Goal: Task Accomplishment & Management: Manage account settings

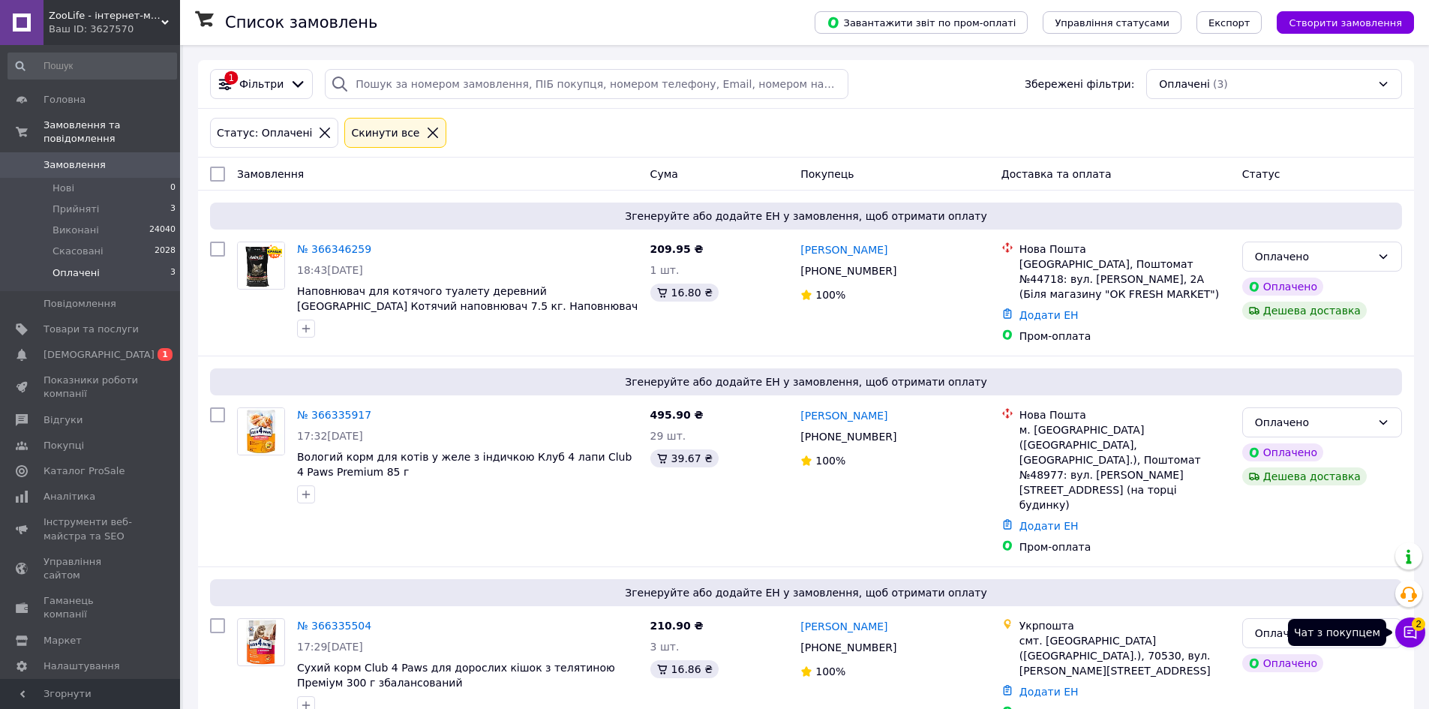
click at [1406, 644] on button "Чат з покупцем 2" at bounding box center [1410, 632] width 30 height 30
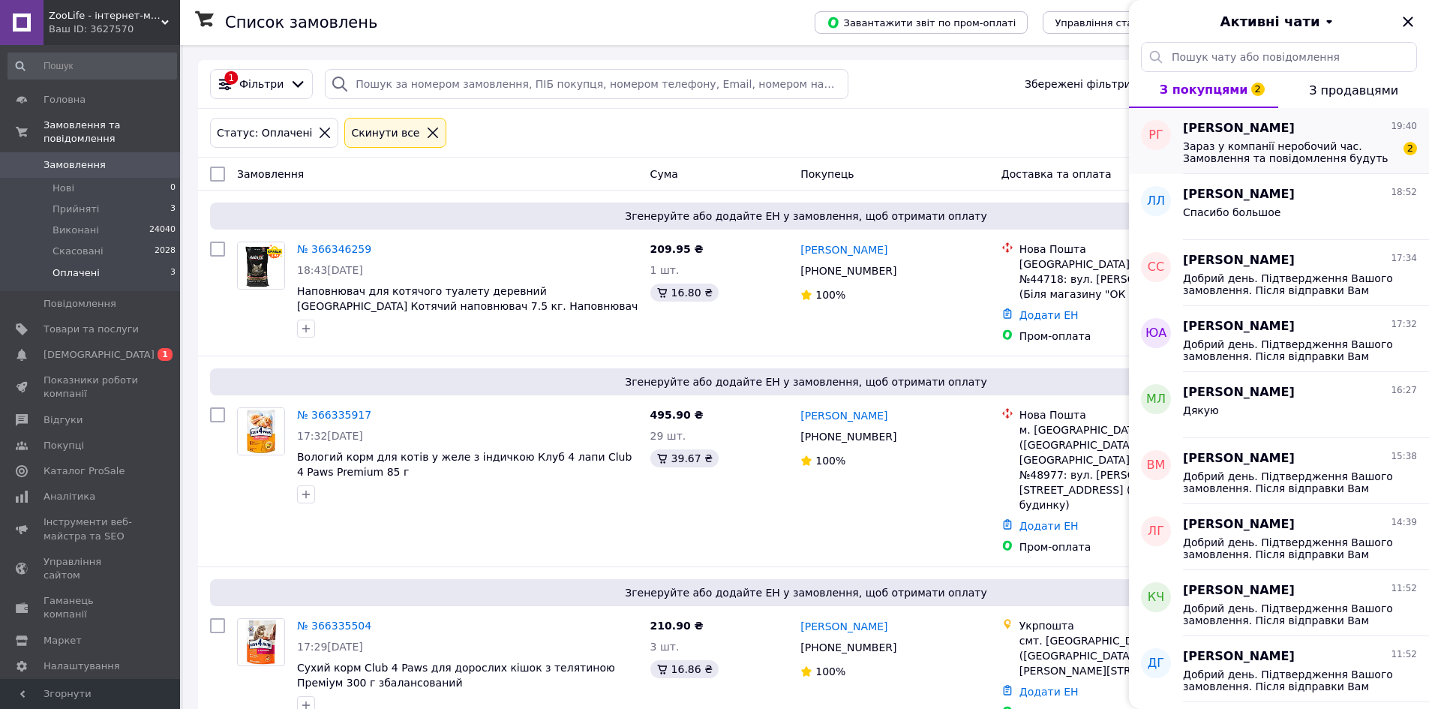
click at [1271, 140] on span "Зараз у компанії неробочий час. Замовлення та повідомлення будуть оброблені з 1…" at bounding box center [1289, 152] width 213 height 24
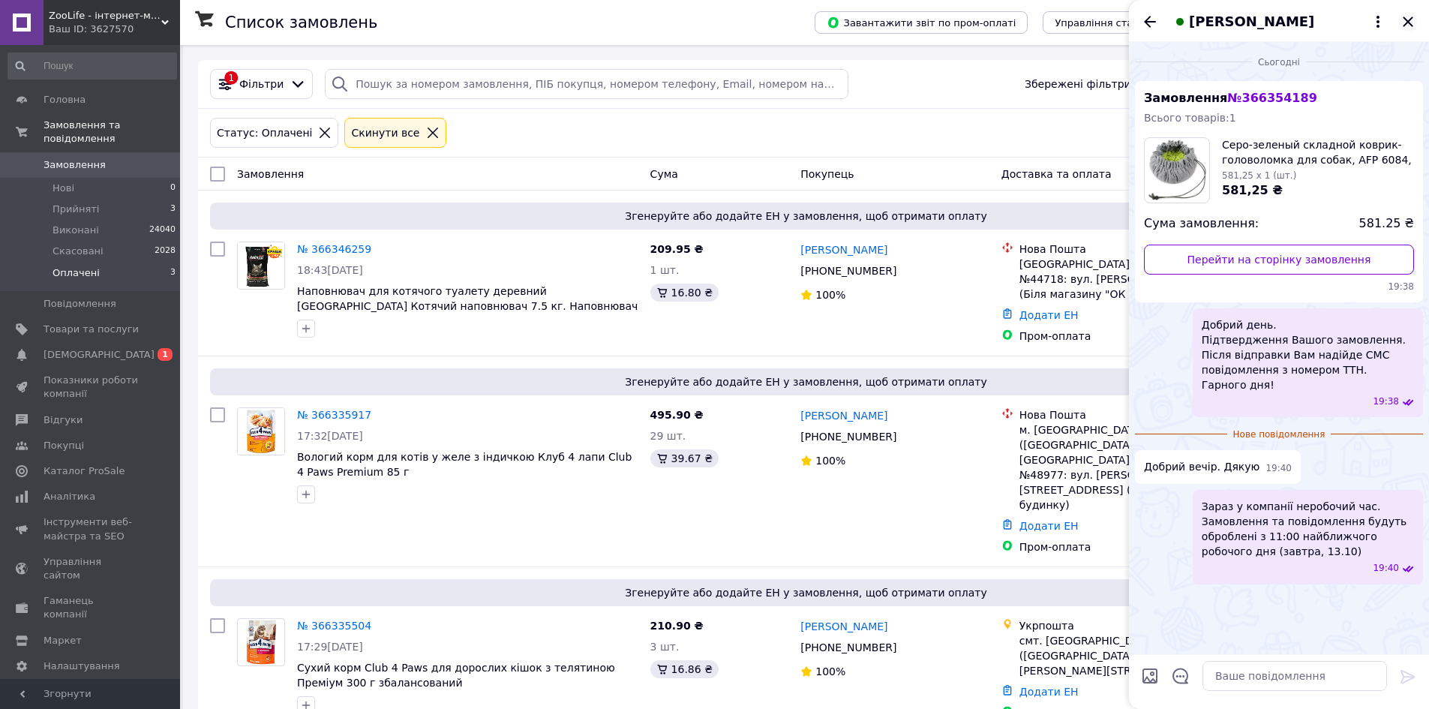
click at [1402, 17] on icon "Закрити" at bounding box center [1408, 22] width 18 height 18
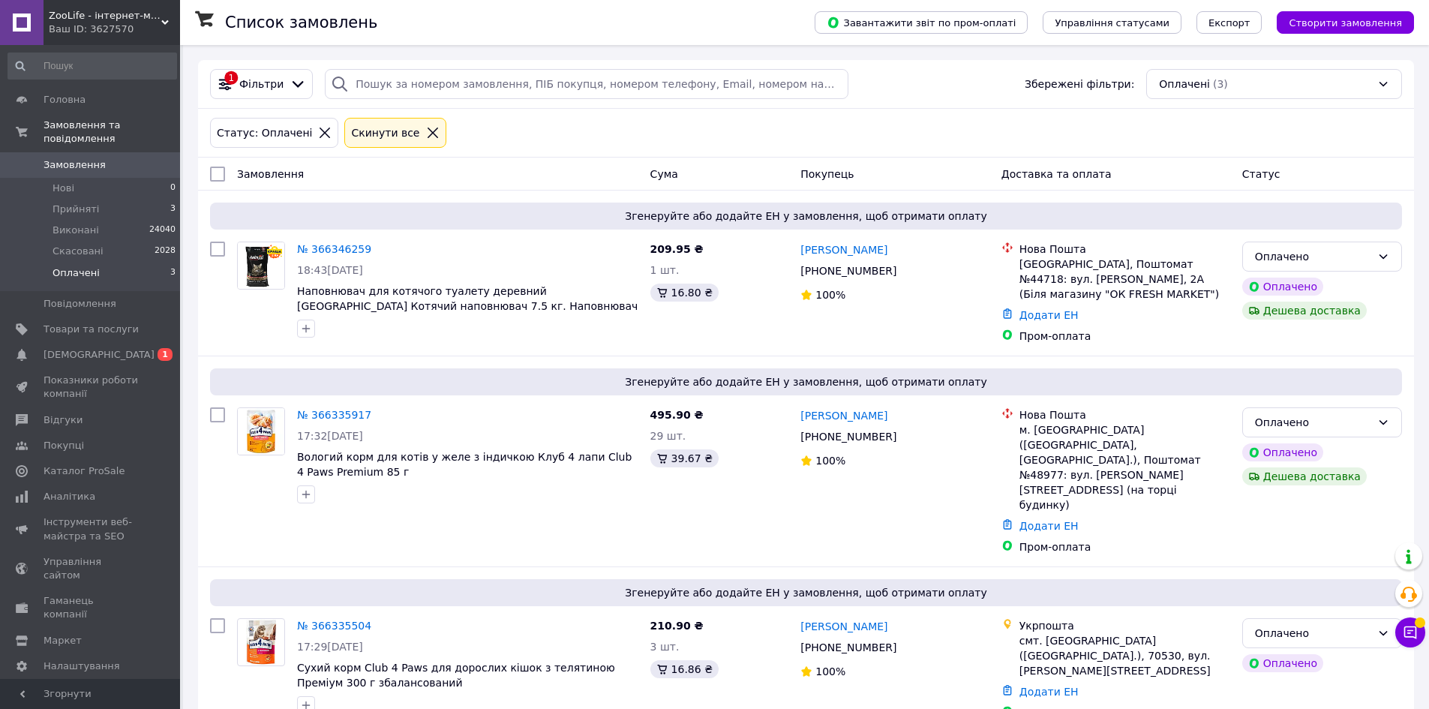
click at [77, 158] on span "Замовлення" at bounding box center [75, 165] width 62 height 14
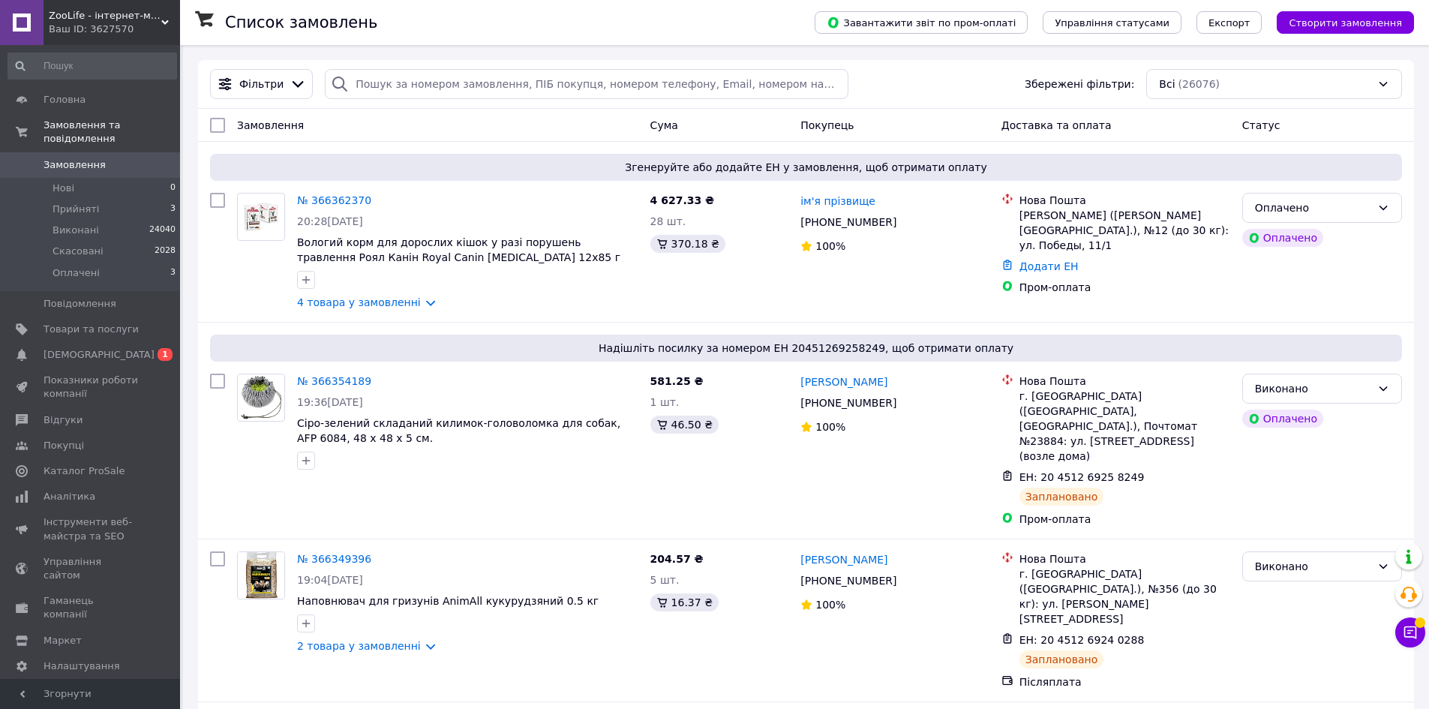
click at [91, 158] on span "Замовлення" at bounding box center [75, 165] width 62 height 14
click at [320, 198] on link "№ 366362370" at bounding box center [334, 200] width 74 height 12
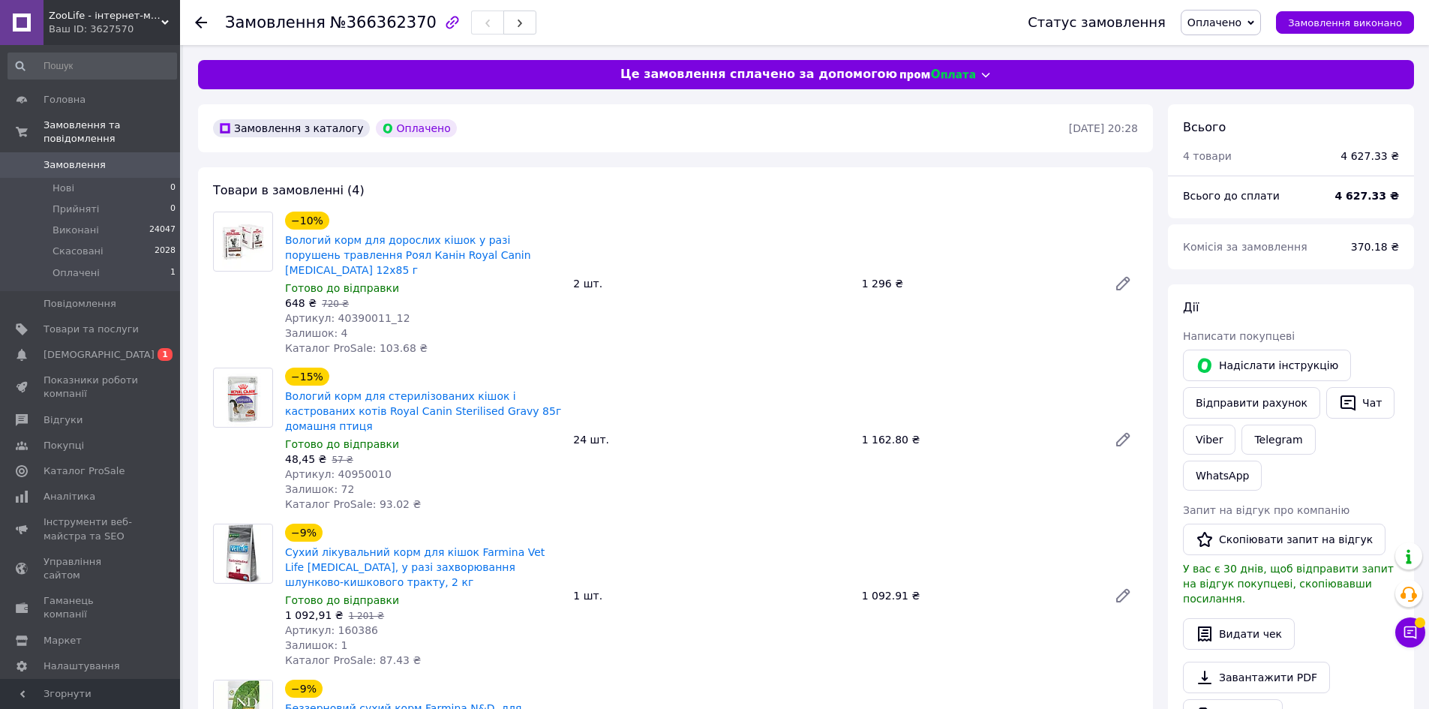
click at [88, 152] on link "Замовлення 0" at bounding box center [92, 165] width 185 height 26
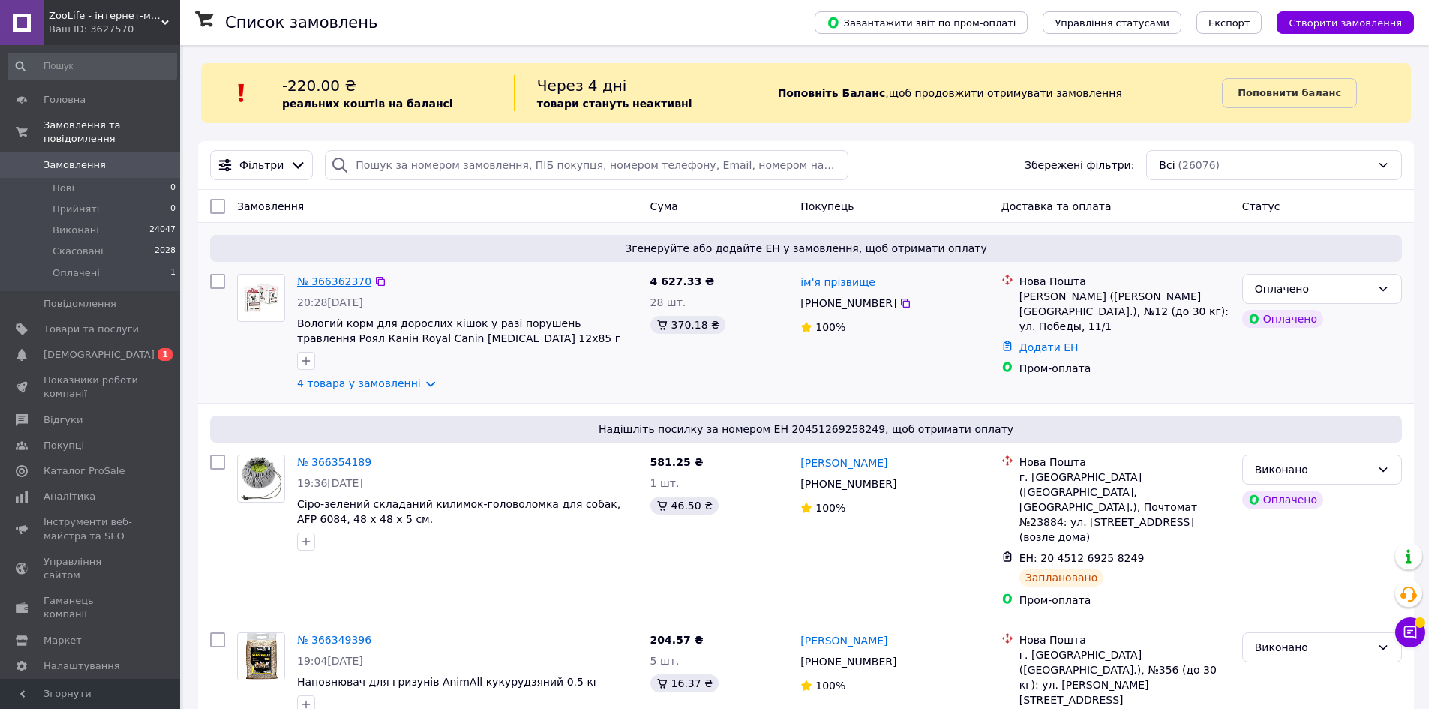
click at [319, 279] on link "№ 366362370" at bounding box center [334, 281] width 74 height 12
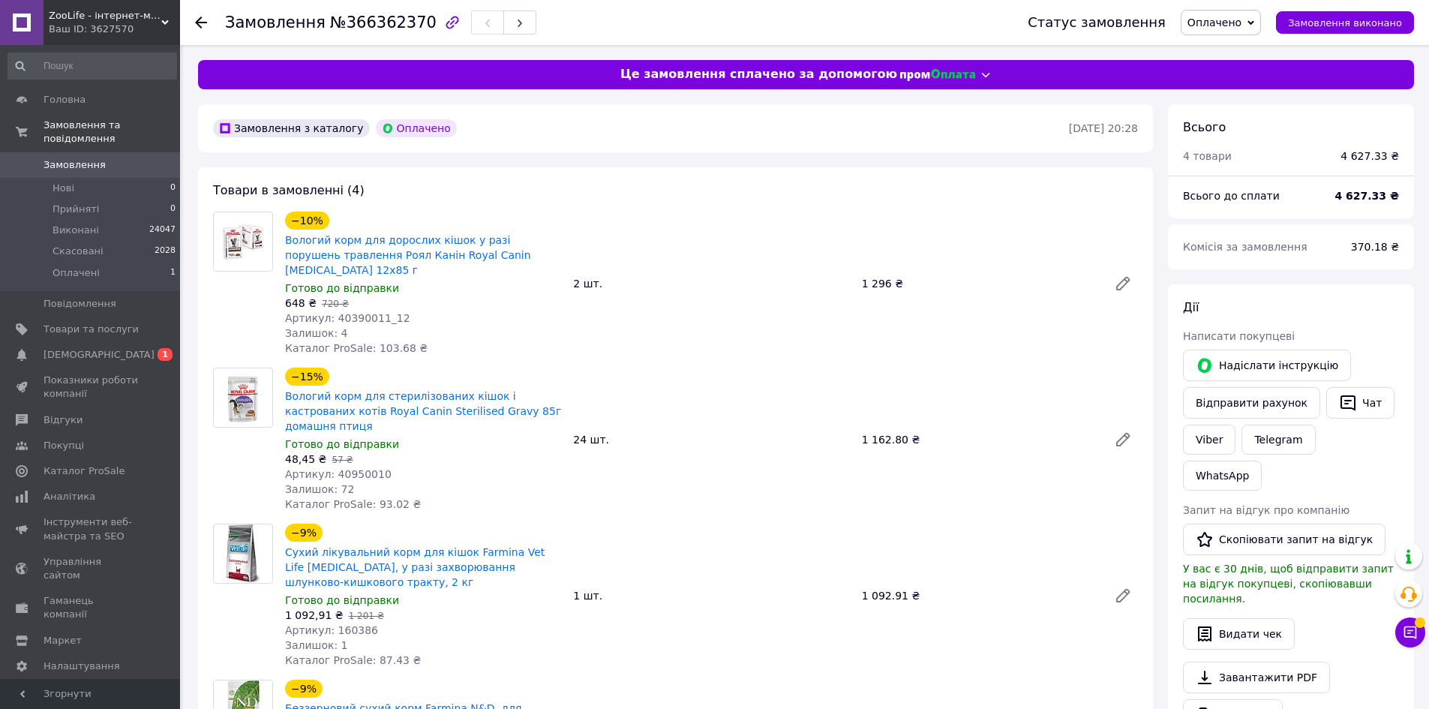
click at [92, 158] on span "Замовлення" at bounding box center [75, 165] width 62 height 14
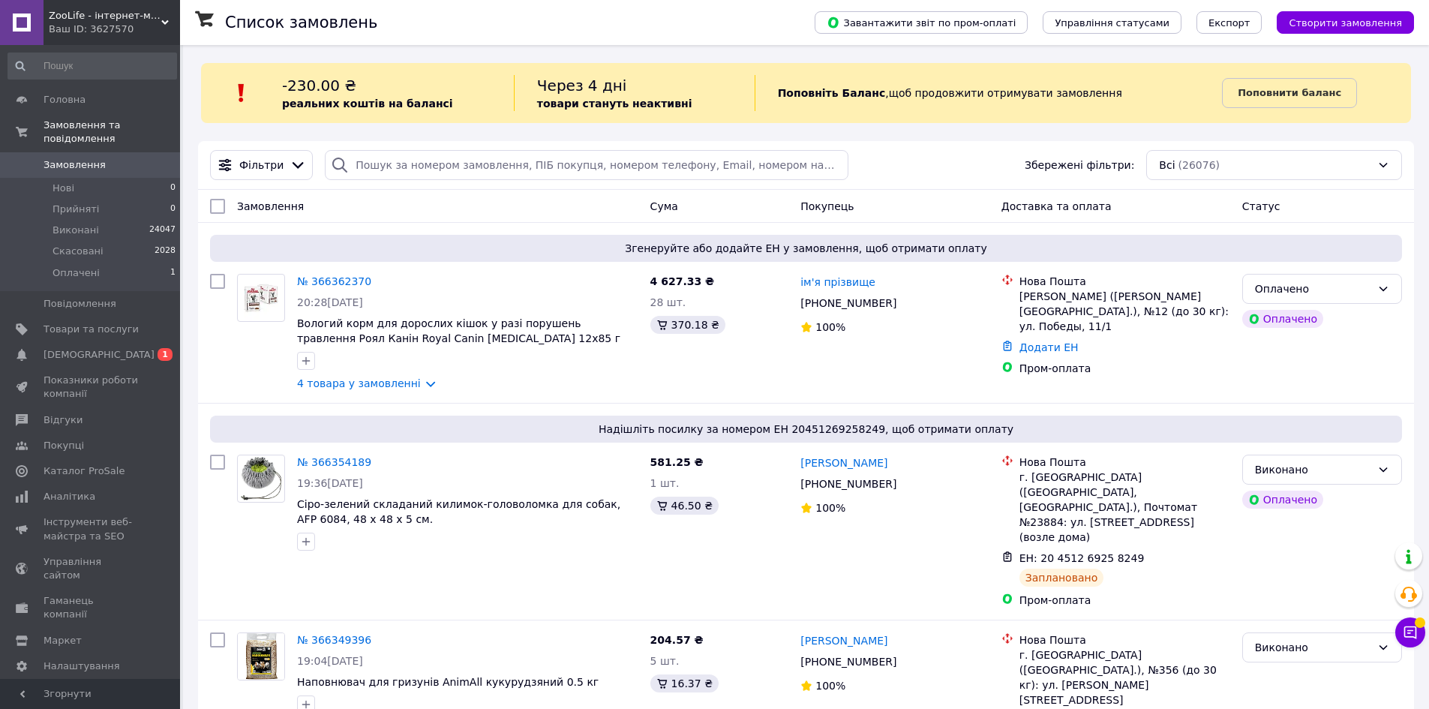
click at [88, 164] on link "Замовлення 0" at bounding box center [92, 165] width 185 height 26
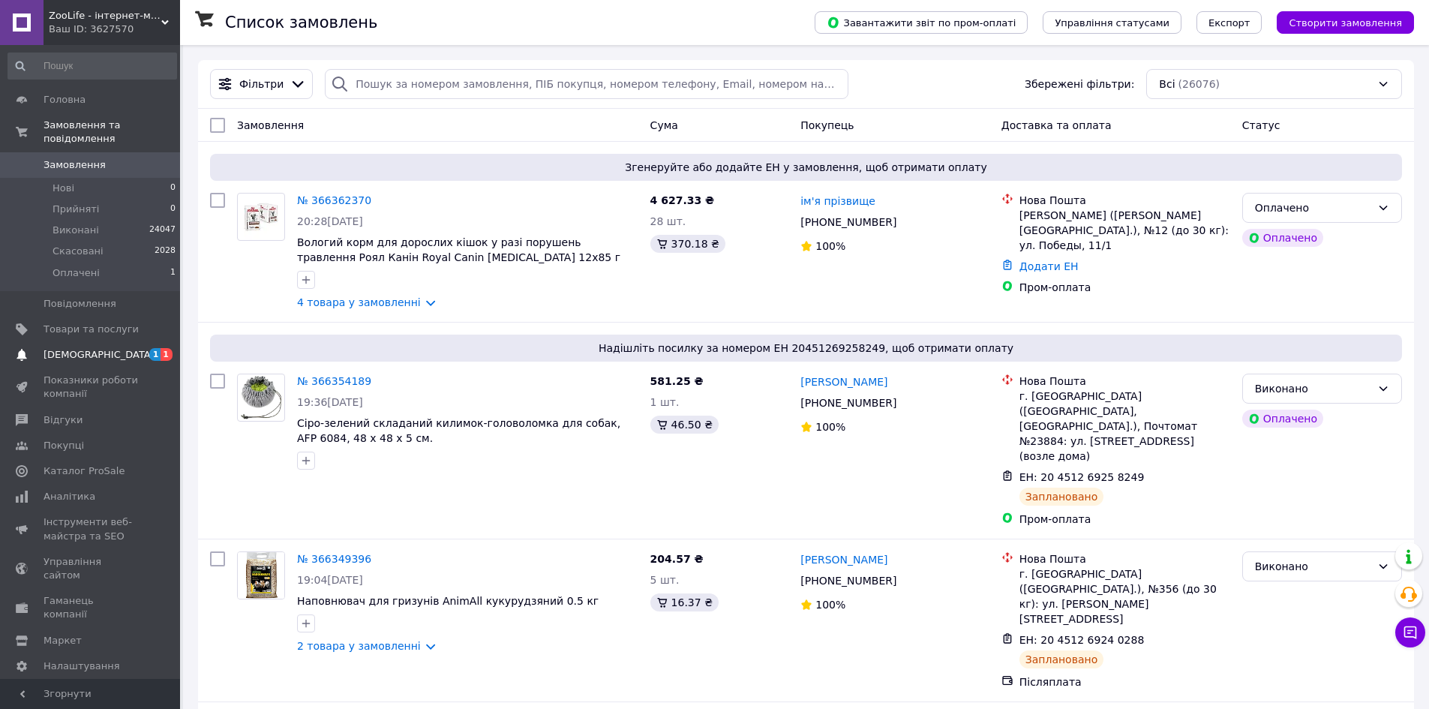
click at [80, 348] on span "[DEMOGRAPHIC_DATA]" at bounding box center [99, 355] width 111 height 14
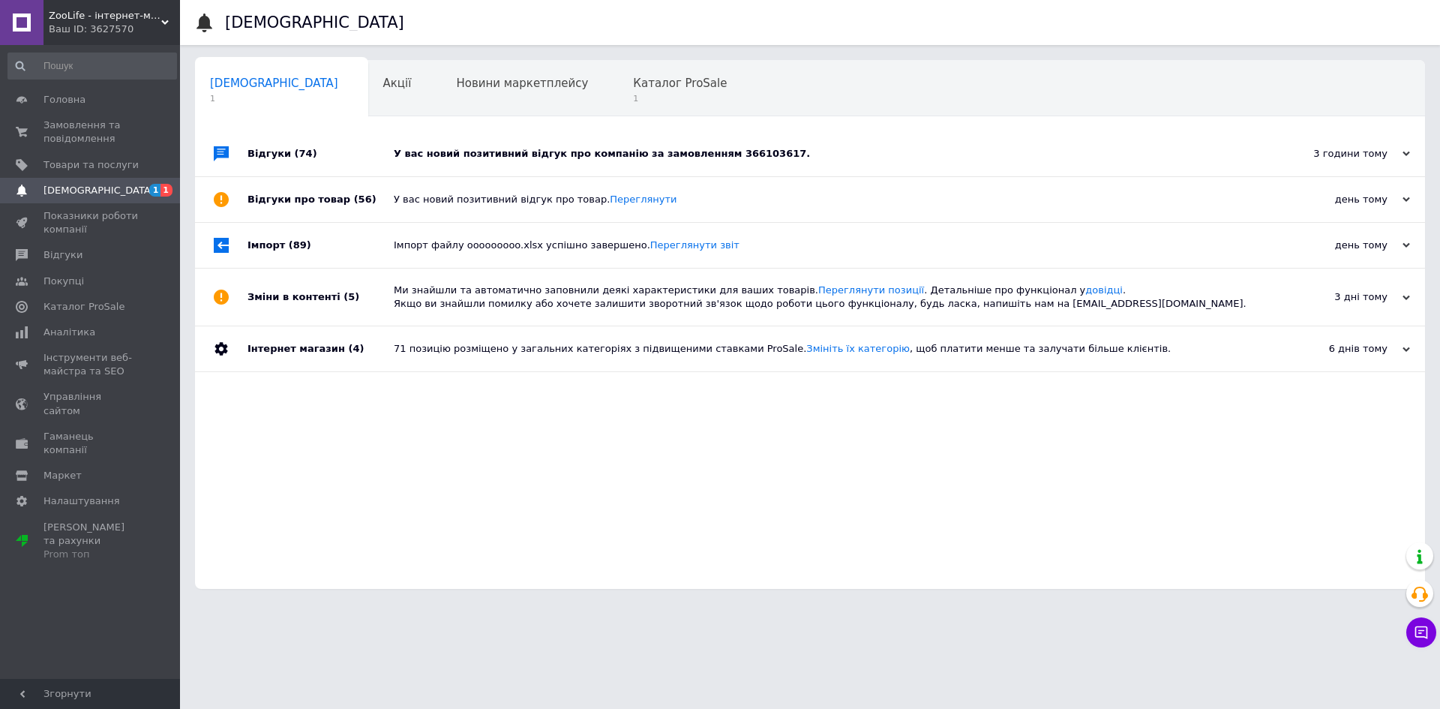
click at [500, 144] on div "У вас новий позитивний відгук про компанію за замовленням 366103617." at bounding box center [827, 153] width 866 height 45
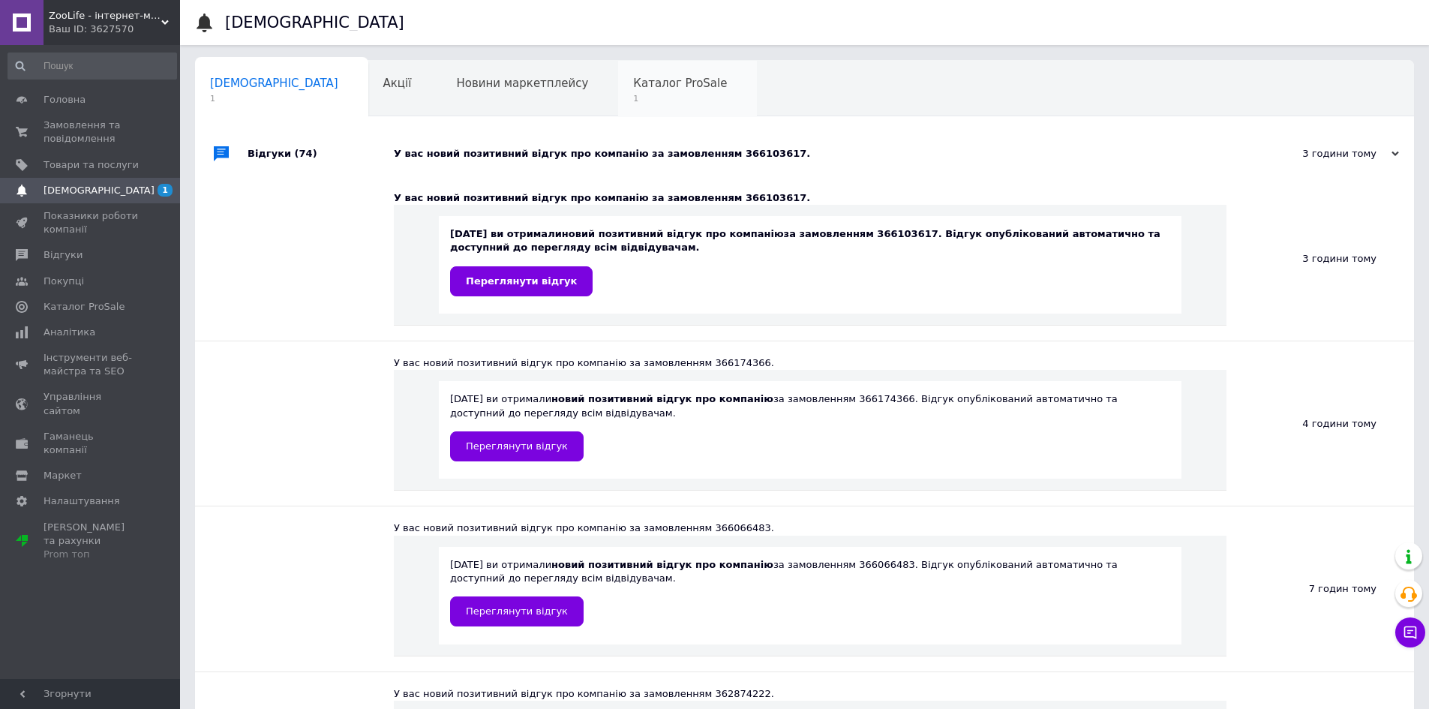
click at [633, 82] on span "Каталог ProSale" at bounding box center [680, 84] width 94 height 14
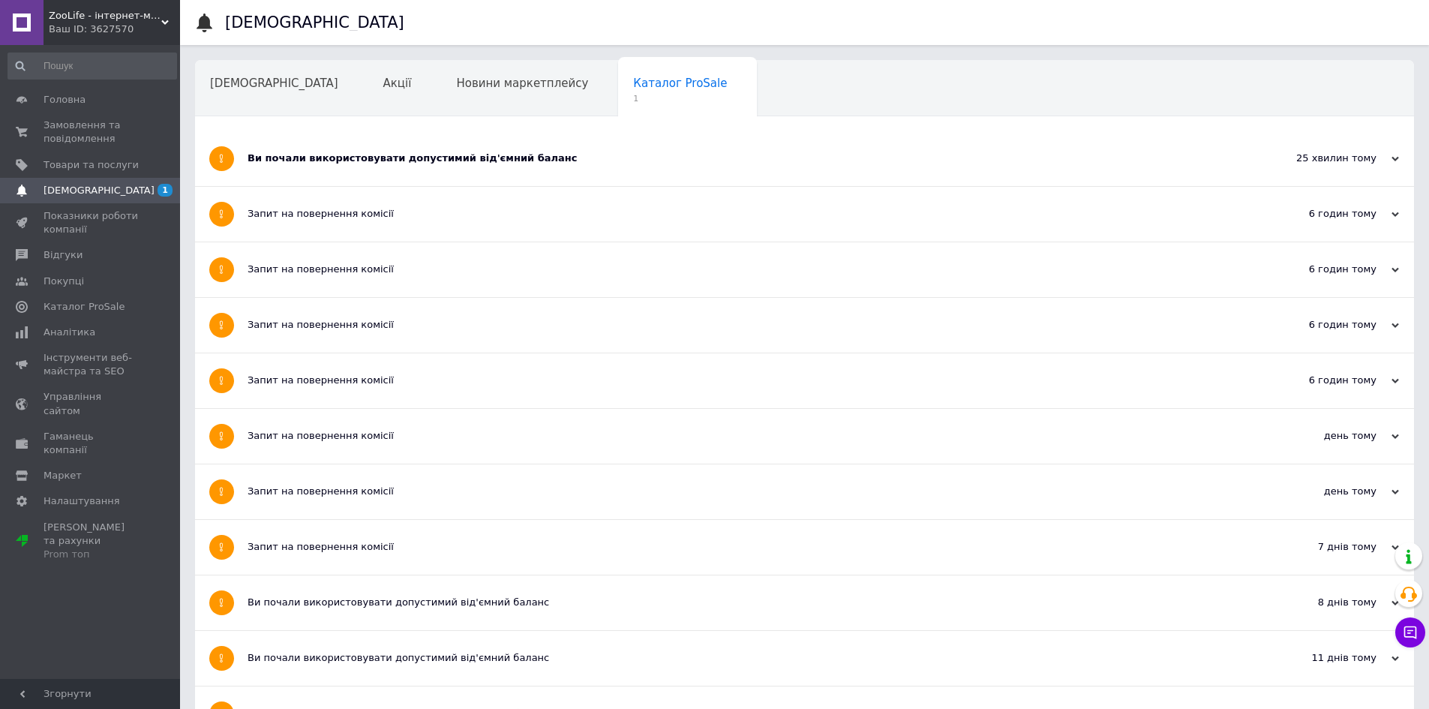
click at [430, 158] on div "Ви почали використовувати допустимий від'ємний баланс" at bounding box center [748, 159] width 1001 height 14
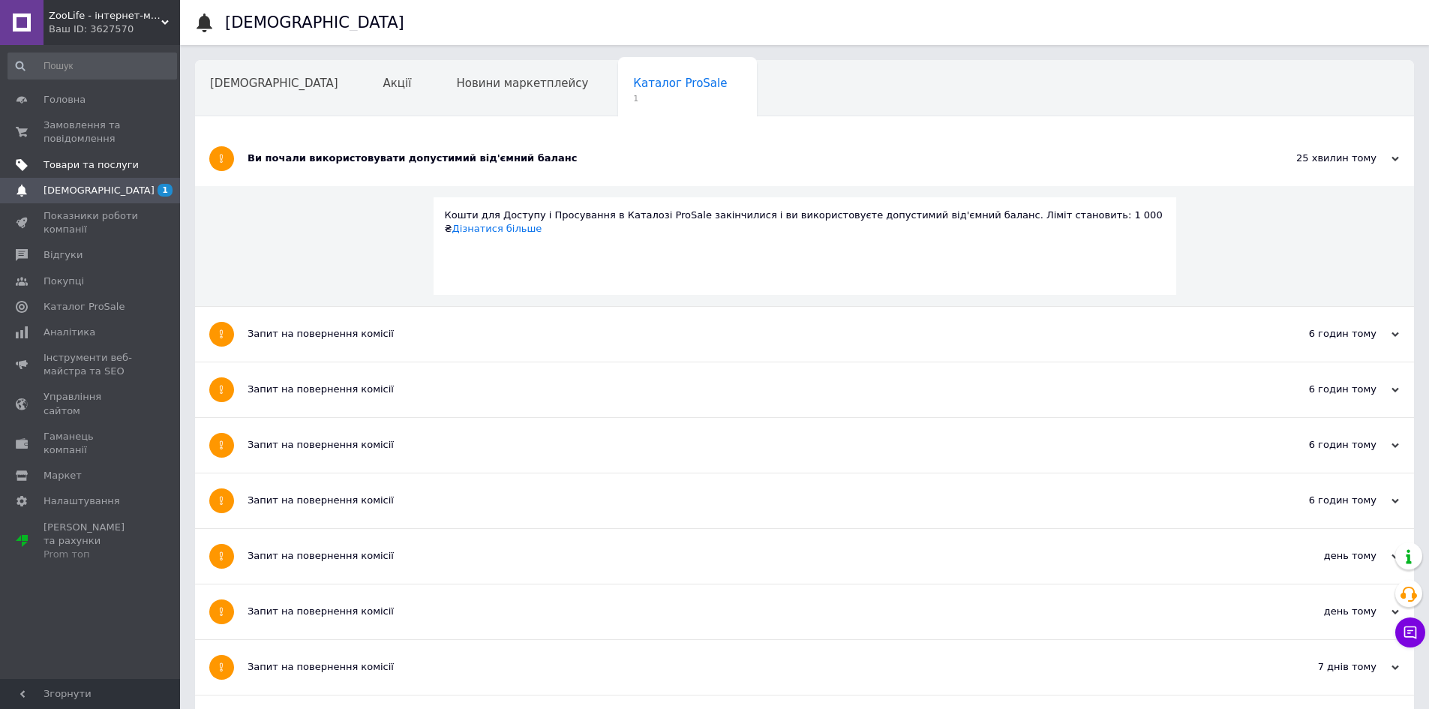
click at [93, 161] on span "Товари та послуги" at bounding box center [91, 165] width 95 height 14
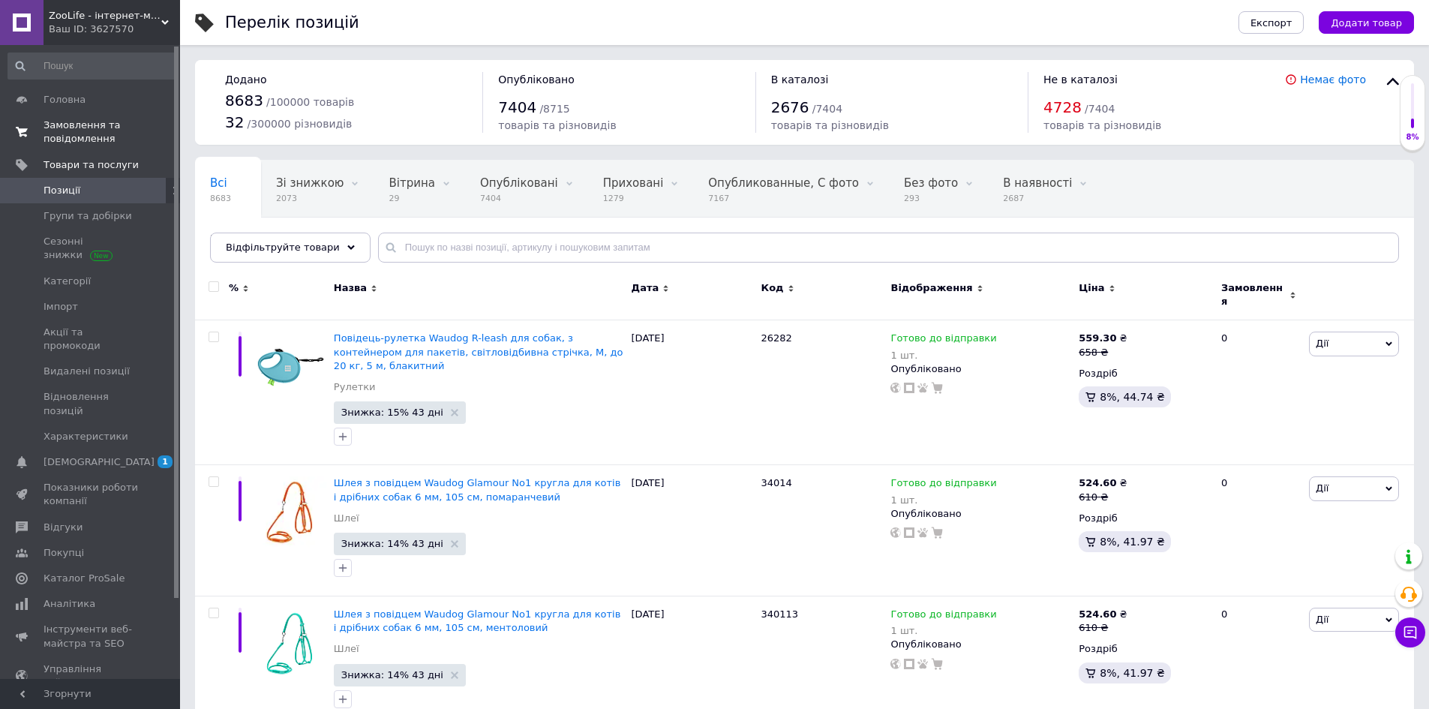
click at [83, 128] on span "Замовлення та повідомлення" at bounding box center [91, 132] width 95 height 27
